Goal: Task Accomplishment & Management: Use online tool/utility

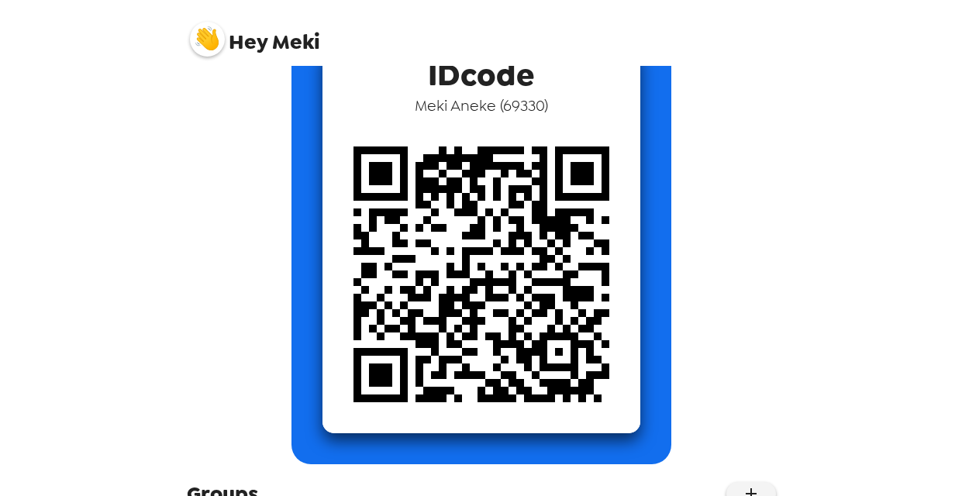
scroll to position [265, 0]
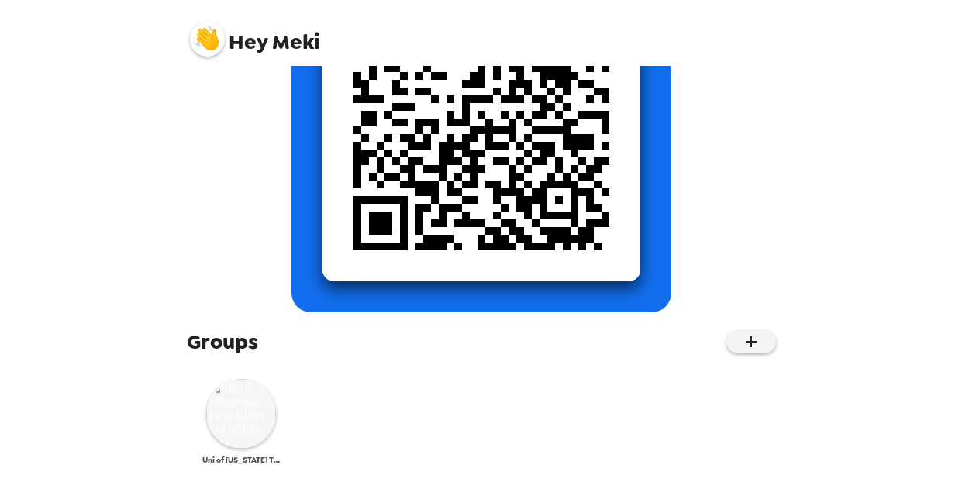
click at [238, 419] on img at bounding box center [241, 414] width 70 height 70
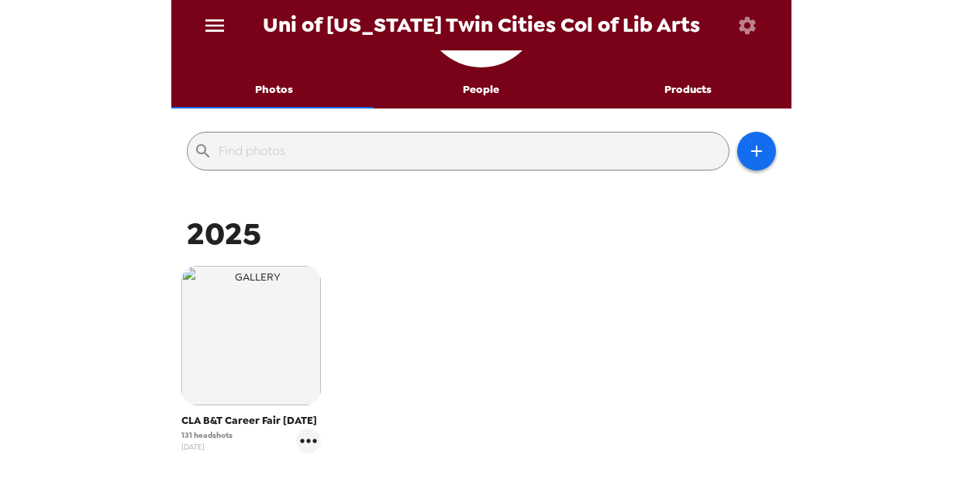
scroll to position [227, 0]
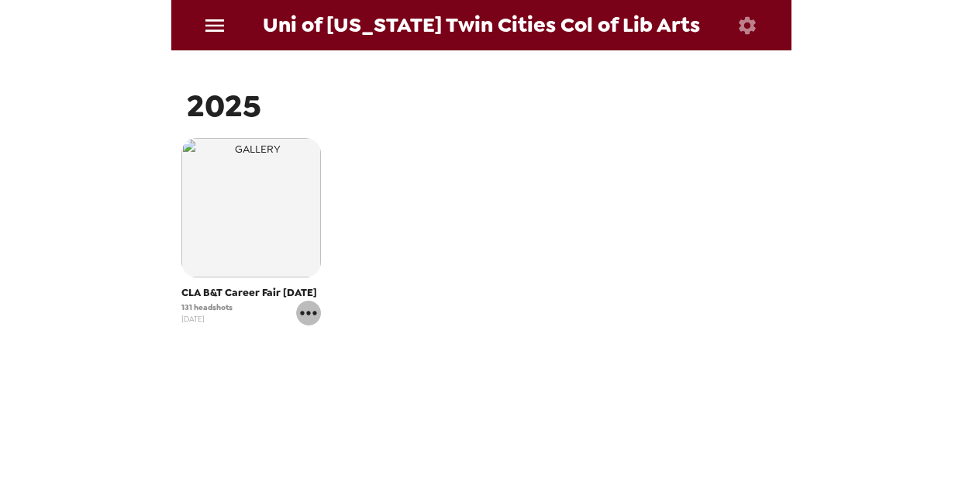
click at [307, 311] on icon "gallery menu" at bounding box center [309, 313] width 16 height 4
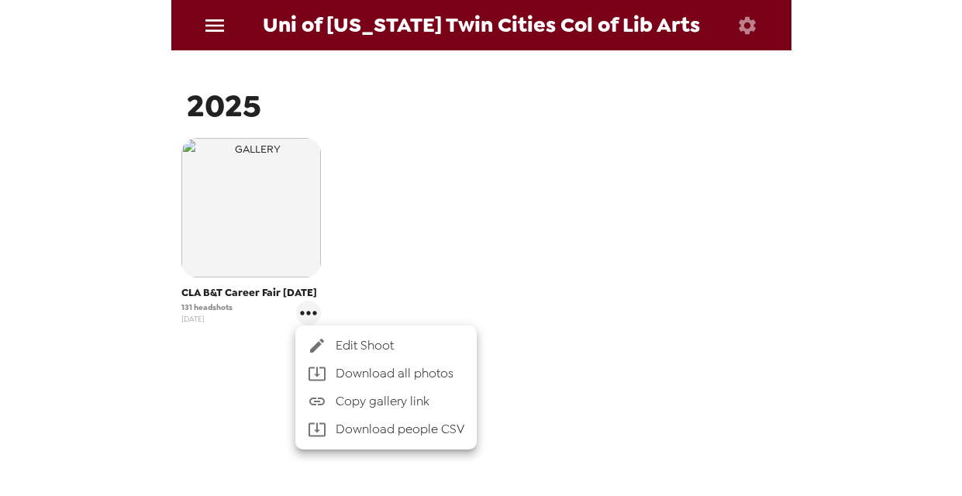
click at [452, 246] on div at bounding box center [481, 248] width 962 height 496
